Goal: Information Seeking & Learning: Learn about a topic

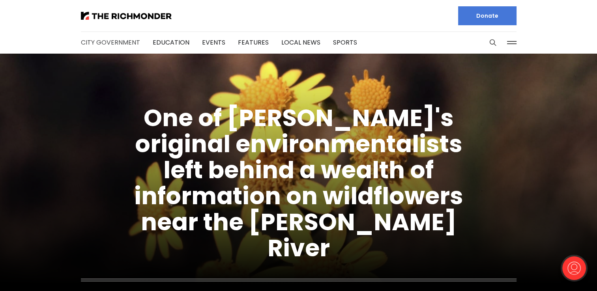
click at [125, 46] on link "City Government" at bounding box center [110, 42] width 59 height 9
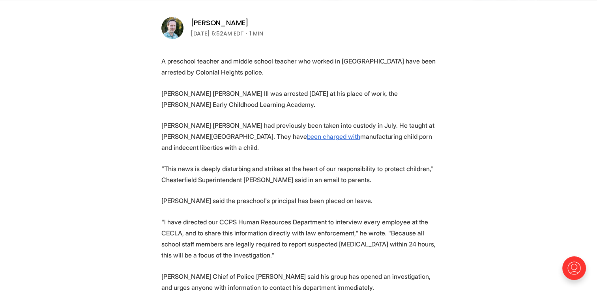
scroll to position [276, 0]
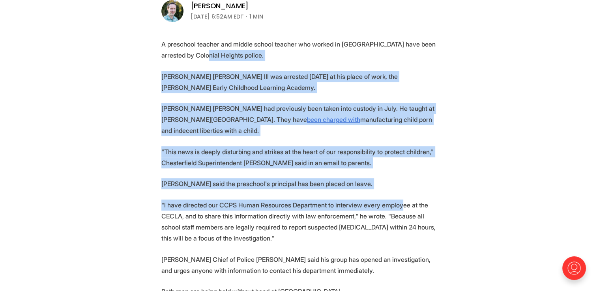
drag, startPoint x: 194, startPoint y: 54, endPoint x: 408, endPoint y: 204, distance: 261.6
click at [406, 203] on section "A preschool teacher and middle school teacher who worked in Chesterfield Public…" at bounding box center [298, 224] width 597 height 371
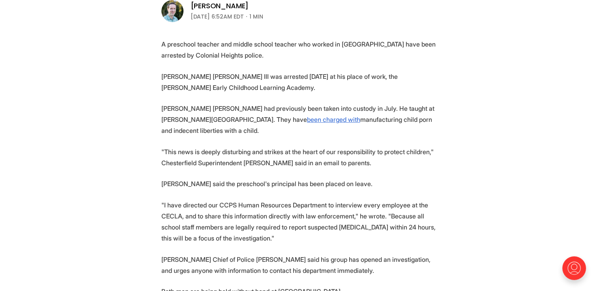
drag, startPoint x: 408, startPoint y: 204, endPoint x: 429, endPoint y: 226, distance: 30.1
click at [429, 226] on p ""I have directed our CCPS Human Resources Department to interview every employe…" at bounding box center [298, 222] width 275 height 44
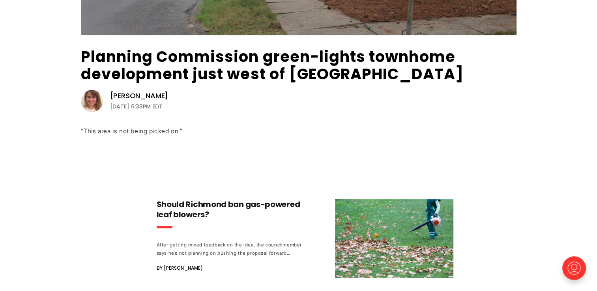
scroll to position [251, 0]
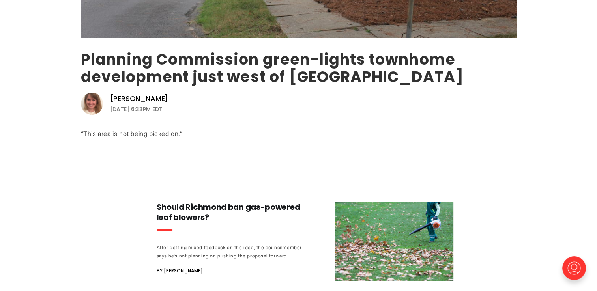
click at [212, 73] on link "Planning Commission green-lights townhome development just west of [GEOGRAPHIC_…" at bounding box center [272, 68] width 383 height 38
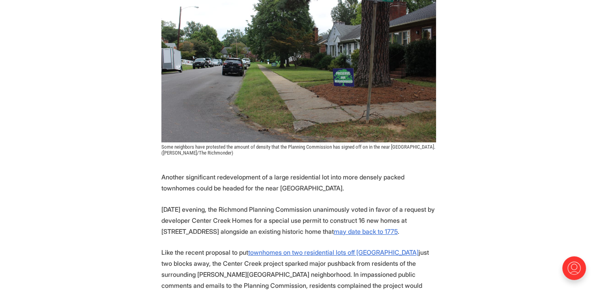
scroll to position [276, 0]
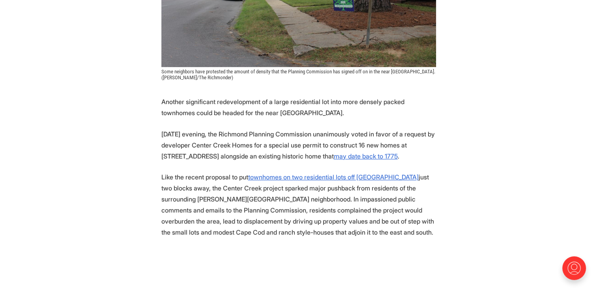
scroll to position [355, 0]
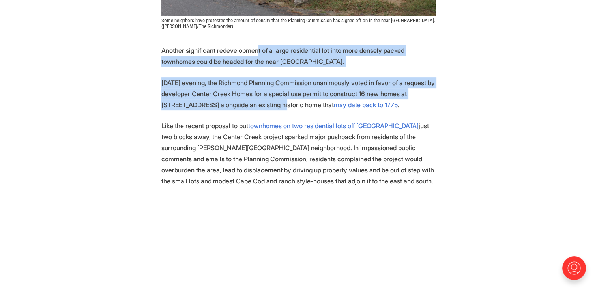
drag, startPoint x: 244, startPoint y: 37, endPoint x: 268, endPoint y: 113, distance: 79.5
click at [218, 106] on p "On Tuesday evening, the Richmond Planning Commission unanimously voted in favor…" at bounding box center [298, 93] width 275 height 33
click at [217, 107] on p "On Tuesday evening, the Richmond Planning Commission unanimously voted in favor…" at bounding box center [298, 93] width 275 height 33
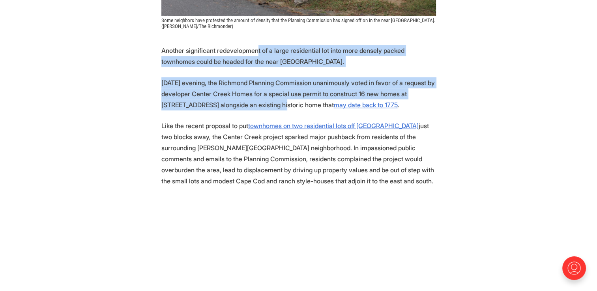
click at [240, 95] on p "On Tuesday evening, the Richmond Planning Commission unanimously voted in favor…" at bounding box center [298, 93] width 275 height 33
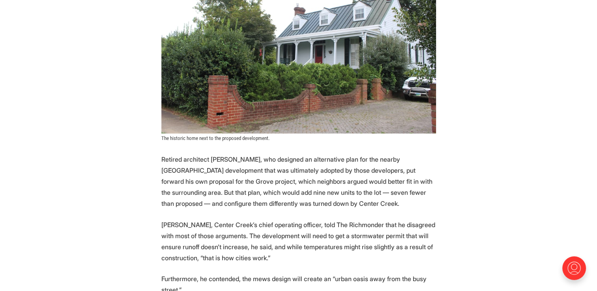
scroll to position [1854, 0]
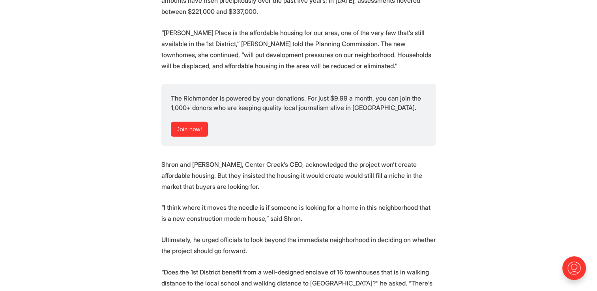
drag, startPoint x: 579, startPoint y: 186, endPoint x: 575, endPoint y: 187, distance: 4.1
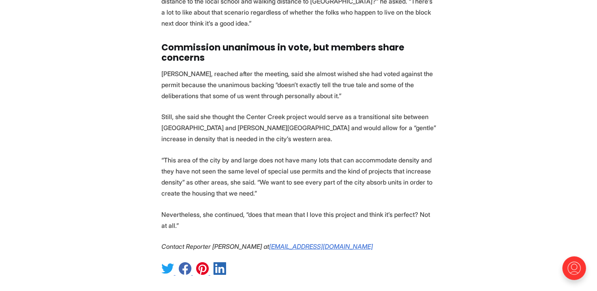
scroll to position [2550, 0]
